Goal: Find specific page/section: Find specific page/section

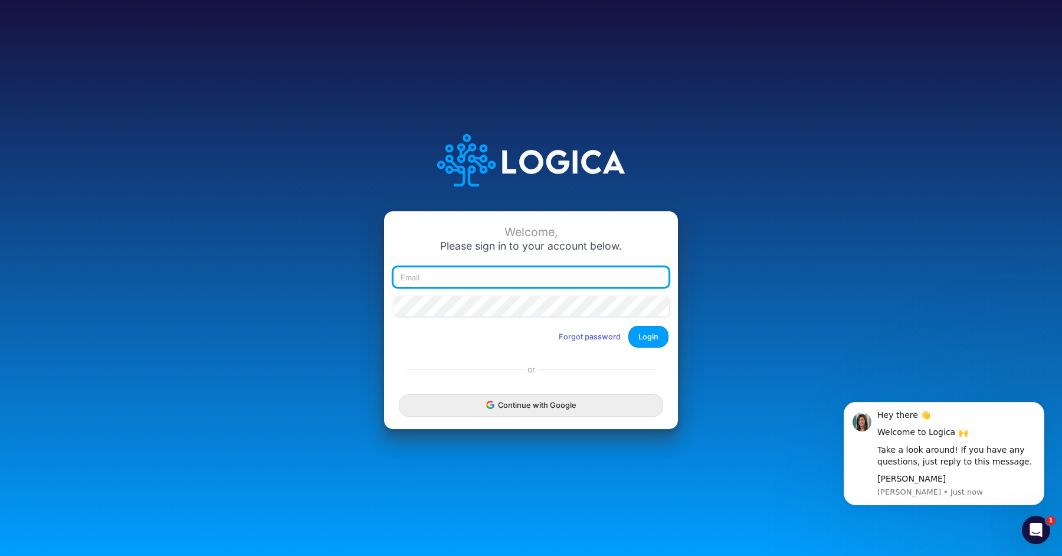
type input "[PERSON_NAME][EMAIL_ADDRESS][DOMAIN_NAME]"
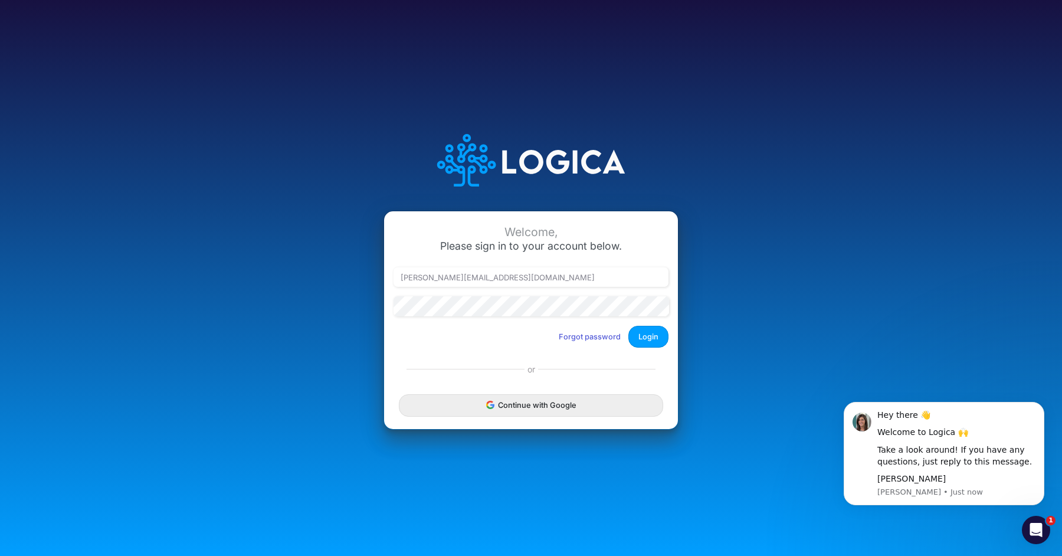
click at [650, 355] on div "Welcome, Please sign in to your account below. [PERSON_NAME][EMAIL_ADDRESS][DOM…" at bounding box center [531, 284] width 294 height 146
click at [650, 352] on div "Welcome, Please sign in to your account below. [PERSON_NAME][EMAIL_ADDRESS][DOM…" at bounding box center [531, 284] width 294 height 146
click at [651, 343] on button "Login" at bounding box center [648, 337] width 40 height 22
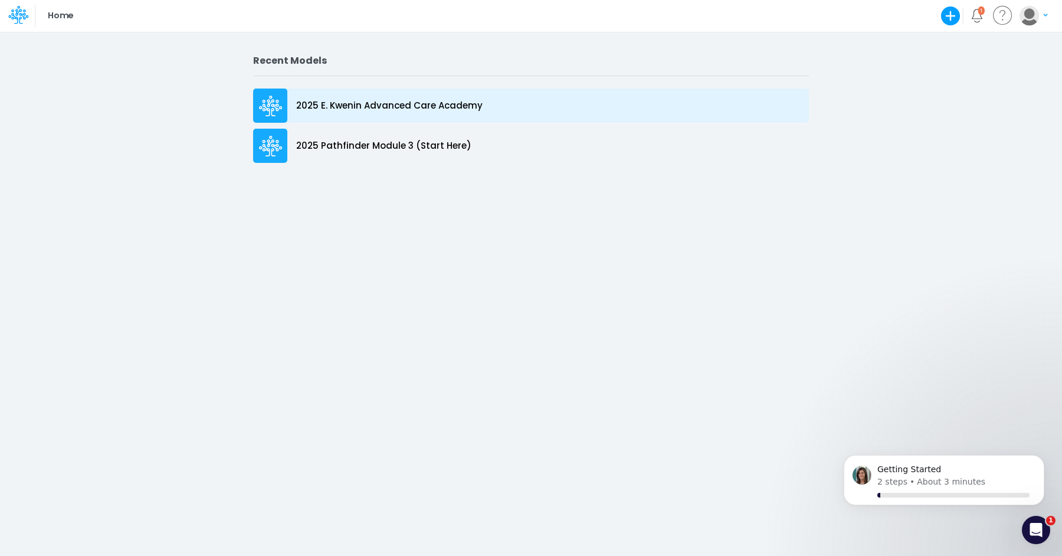
click at [501, 100] on div "2025 E. Kwenin Advanced Care Academy" at bounding box center [531, 106] width 556 height 34
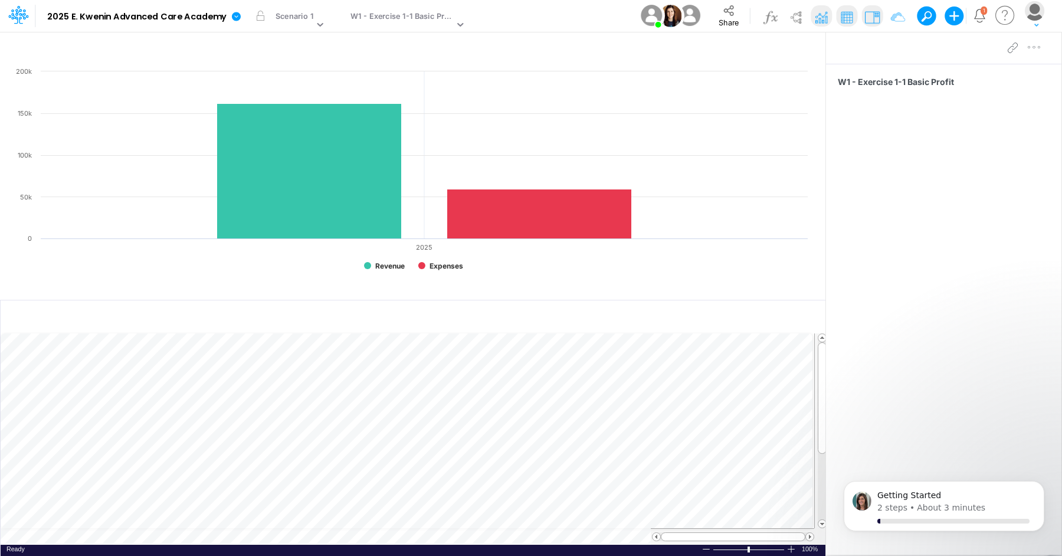
click at [647, 24] on img at bounding box center [651, 15] width 27 height 27
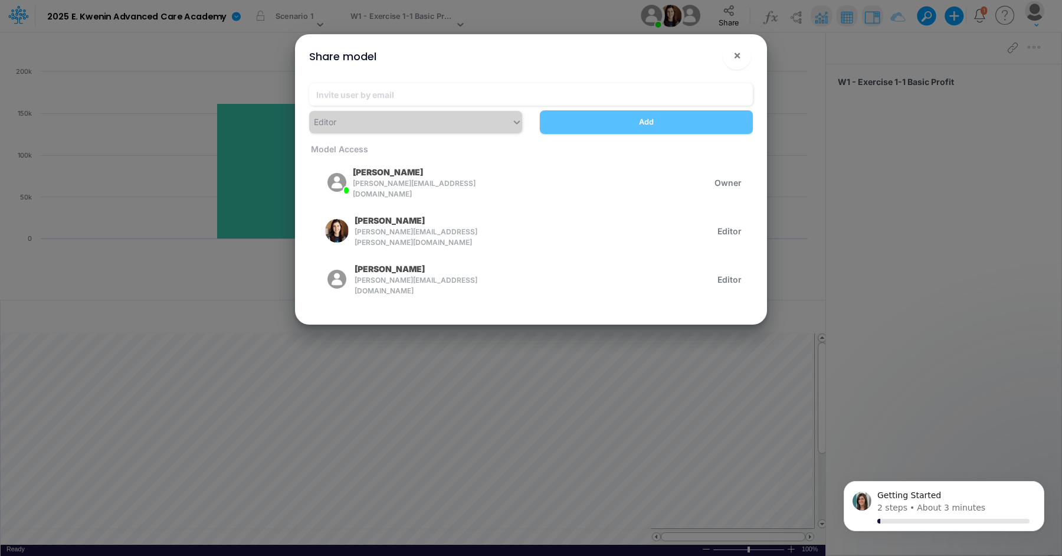
click at [647, 25] on div "Share model × Editor Add Model Access Elise Kwenin elise.kwenin@advancedcareaca…" at bounding box center [531, 278] width 1062 height 556
